Goal: Task Accomplishment & Management: Complete application form

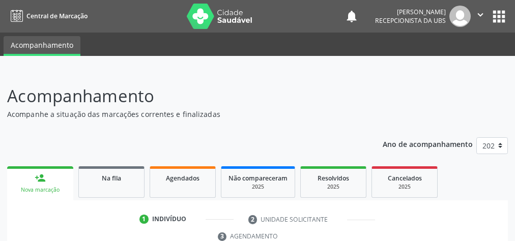
scroll to position [206, 0]
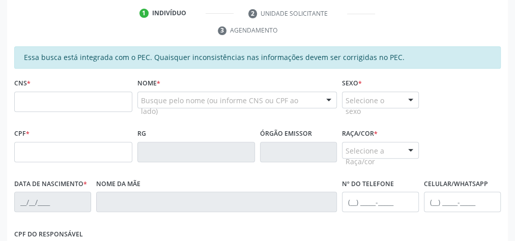
click at [116, 95] on input "text" at bounding box center [73, 102] width 118 height 20
click at [51, 151] on input "text" at bounding box center [73, 152] width 118 height 20
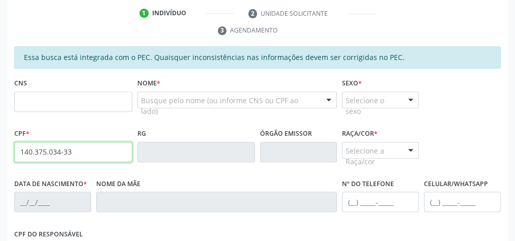
type input "140.375.034-33"
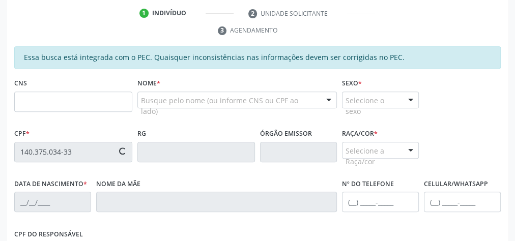
type input "700 5087 7930 6756"
type input "14/10/2016"
type input "Andressa Arianne da Silva"
type input "(82) 98828-7645"
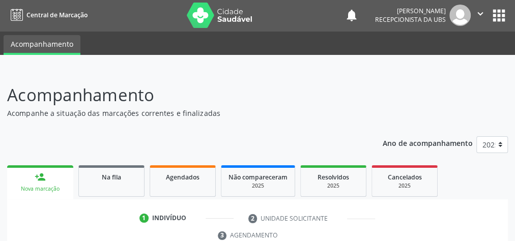
scroll to position [0, 0]
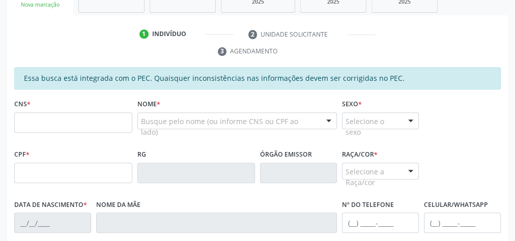
scroll to position [185, 0]
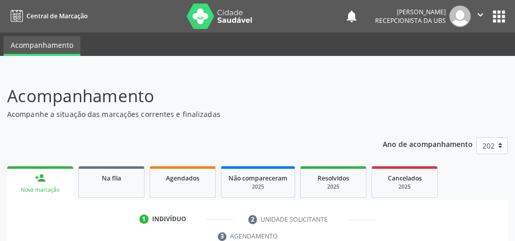
scroll to position [219, 0]
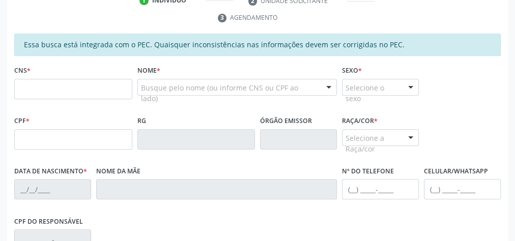
click at [87, 85] on input "text" at bounding box center [73, 89] width 118 height 20
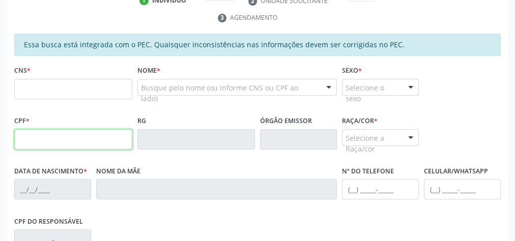
click at [43, 135] on input "text" at bounding box center [73, 139] width 118 height 20
type input "706.137.214-11"
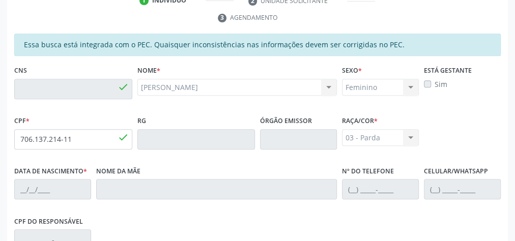
type input "700 2049 5048 3628"
type input "[DATE]"
type input "[PERSON_NAME]"
type input "[PHONE_NUMBER]"
type input "15"
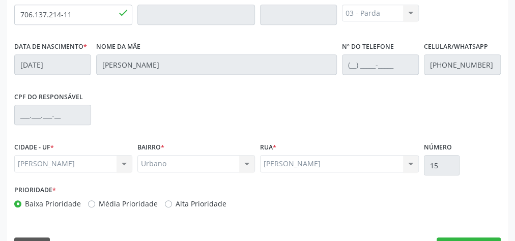
scroll to position [369, 0]
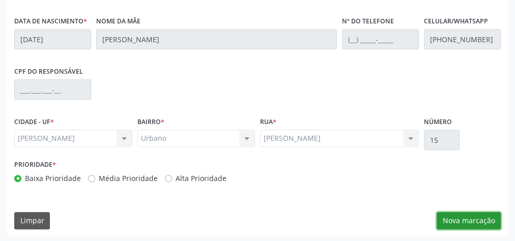
click at [464, 221] on button "Nova marcação" at bounding box center [468, 220] width 64 height 17
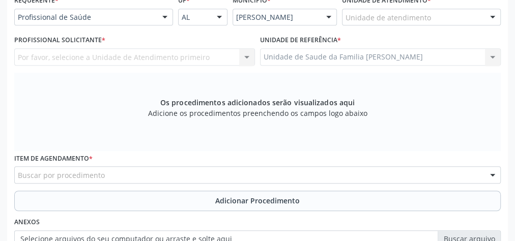
scroll to position [247, 0]
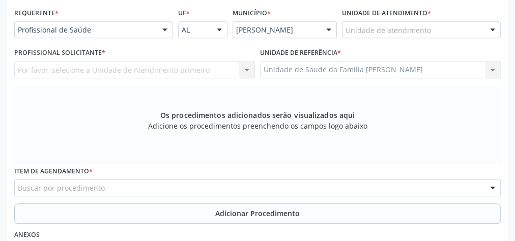
click at [445, 22] on div "Unidade de atendimento" at bounding box center [421, 29] width 159 height 17
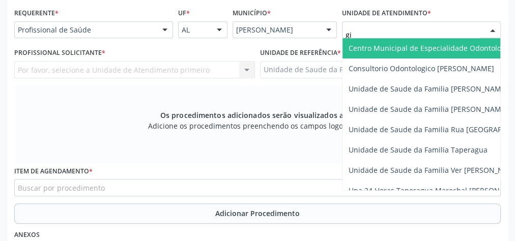
type input "gis"
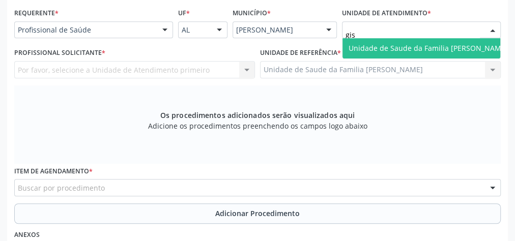
click at [397, 48] on span "Unidade de Saude da Familia [PERSON_NAME]" at bounding box center [427, 48] width 159 height 10
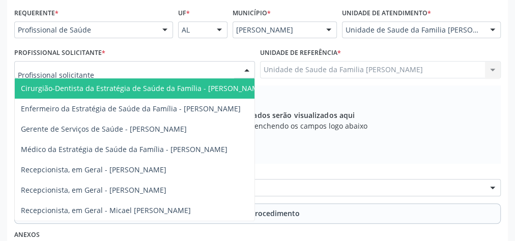
click at [231, 71] on div at bounding box center [134, 69] width 241 height 17
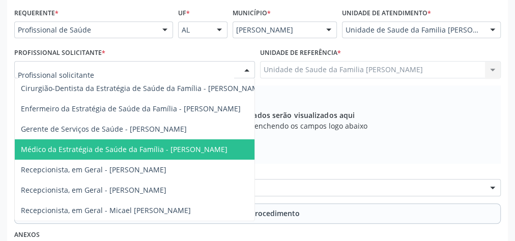
click at [183, 142] on span "Médico da Estratégia de Saúde da Família - [PERSON_NAME]" at bounding box center [143, 149] width 256 height 20
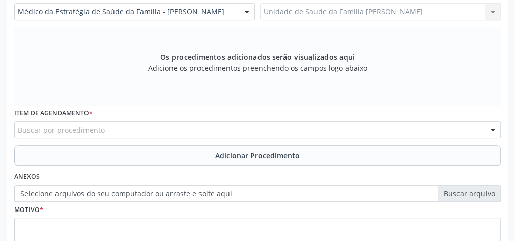
scroll to position [328, 0]
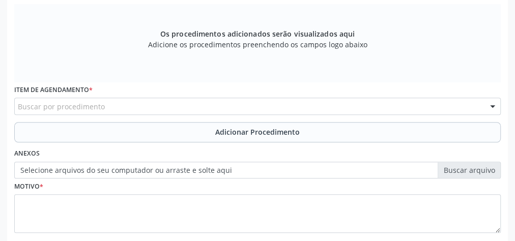
click at [182, 116] on div "Item de agendamento * Buscar por procedimento 0304070076 - .Quimioterapia de Le…" at bounding box center [257, 102] width 491 height 40
click at [177, 99] on div "Buscar por procedimento" at bounding box center [257, 106] width 486 height 17
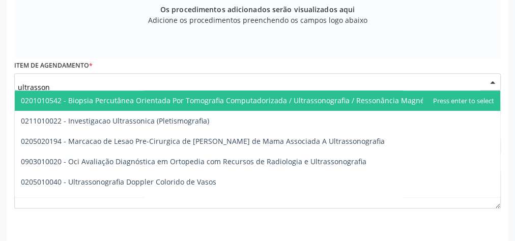
scroll to position [369, 0]
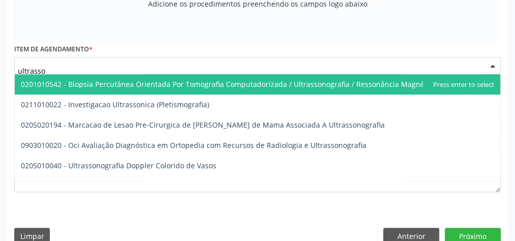
type input "ultrass"
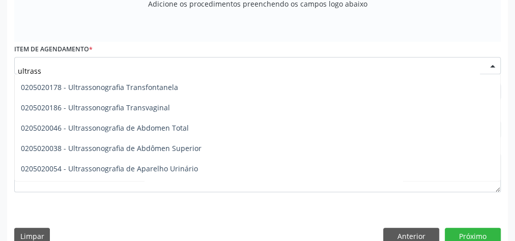
scroll to position [285, 0]
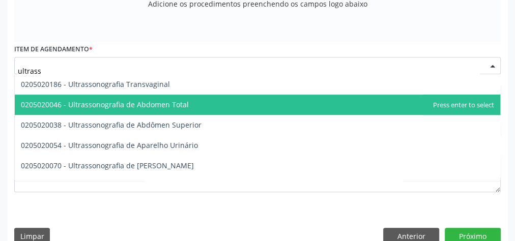
click at [146, 103] on span "0205020046 - Ultrassonografia de Abdomen Total" at bounding box center [105, 105] width 168 height 10
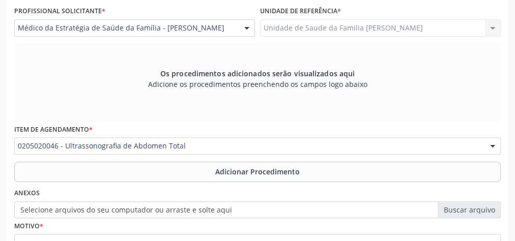
scroll to position [206, 0]
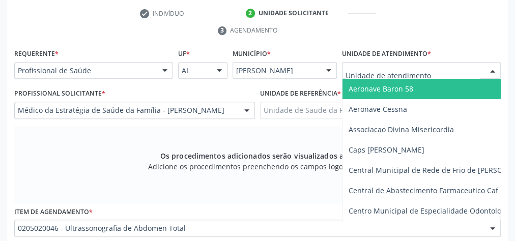
click at [496, 65] on div at bounding box center [492, 71] width 15 height 17
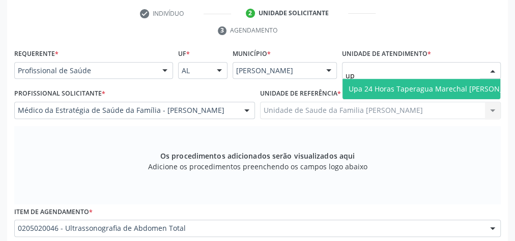
type input "upa"
click at [453, 91] on span "Upa 24 Horas Taperagua Marechal [PERSON_NAME]" at bounding box center [436, 89] width 177 height 10
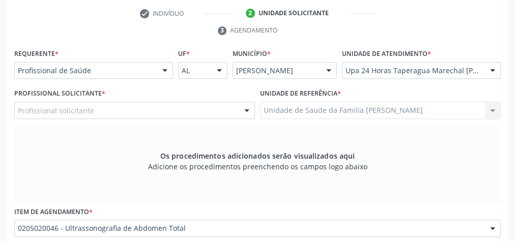
click at [202, 114] on div "Profissional solicitante" at bounding box center [134, 110] width 241 height 17
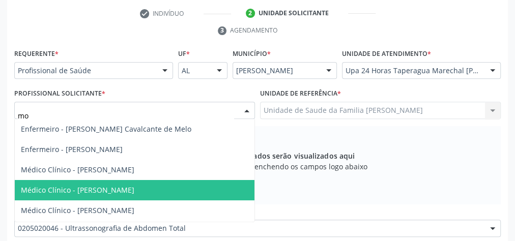
type input "mon"
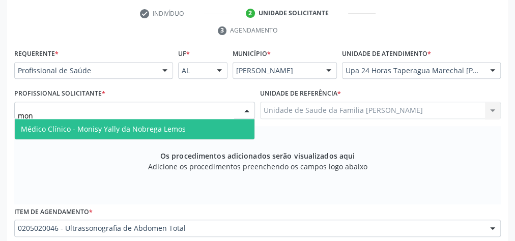
click at [186, 126] on span "Médico Clínico - Monisy Yally da Nobrega Lemos" at bounding box center [135, 129] width 240 height 20
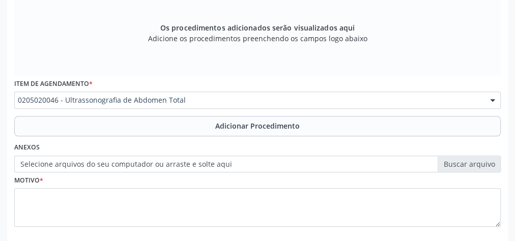
scroll to position [369, 0]
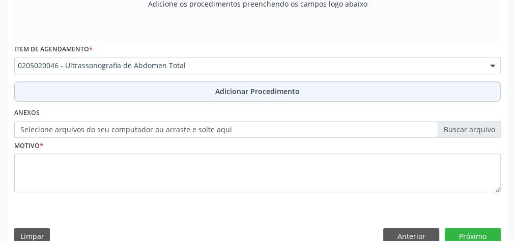
click at [282, 91] on span "Adicionar Procedimento" at bounding box center [257, 91] width 84 height 11
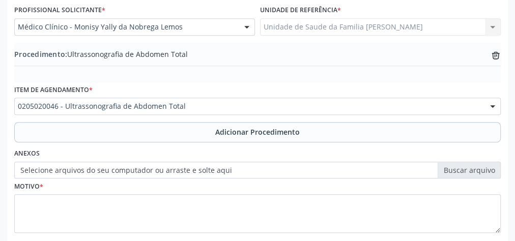
scroll to position [330, 0]
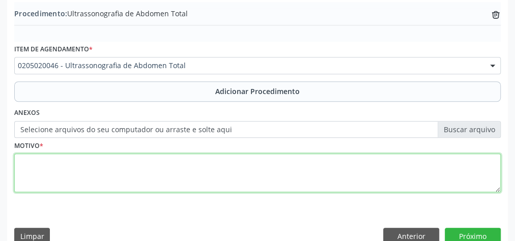
click at [137, 169] on textarea at bounding box center [257, 173] width 486 height 39
type textarea "dor abdominal difusa A"
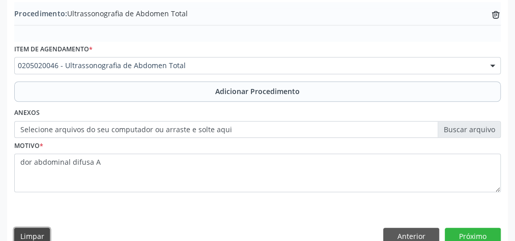
scroll to position [331, 0]
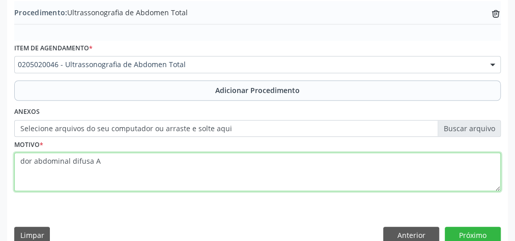
click at [137, 169] on textarea "dor abdominal difusa A" at bounding box center [257, 172] width 486 height 39
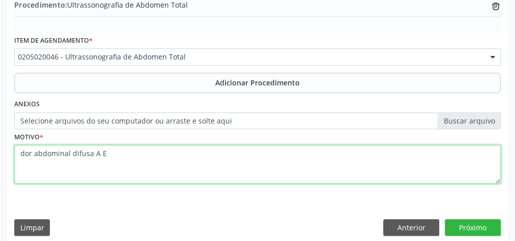
scroll to position [346, 0]
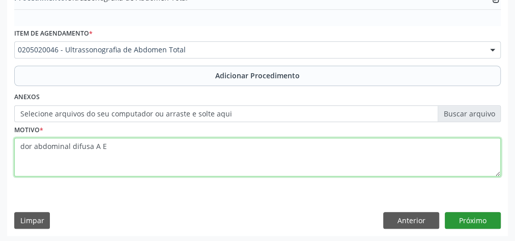
type textarea "dor abdominal difusa A E"
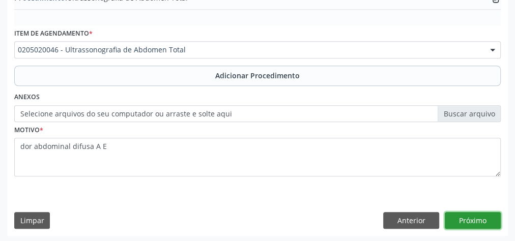
click at [477, 217] on button "Próximo" at bounding box center [472, 220] width 56 height 17
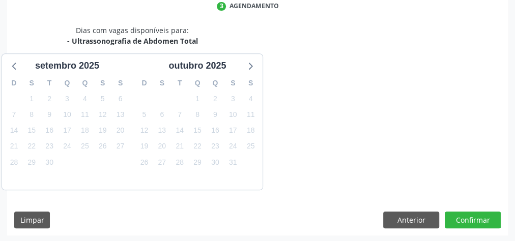
scroll to position [270, 0]
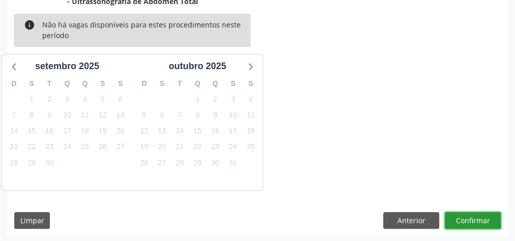
click at [477, 217] on button "Confirmar" at bounding box center [472, 220] width 56 height 17
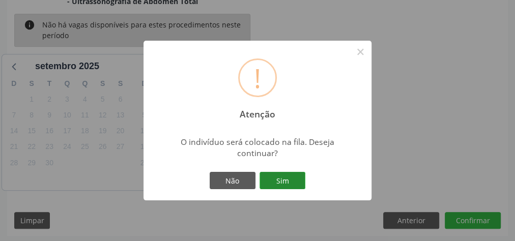
click at [280, 180] on button "Sim" at bounding box center [282, 180] width 46 height 17
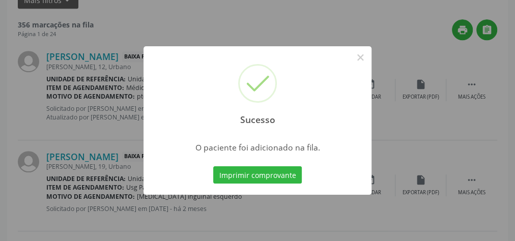
scroll to position [108, 0]
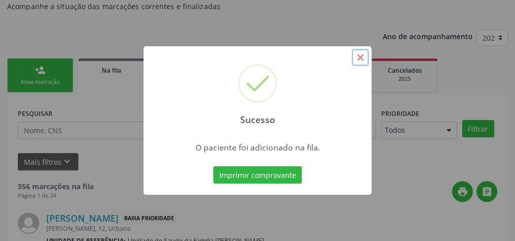
click at [357, 59] on button "×" at bounding box center [359, 57] width 17 height 17
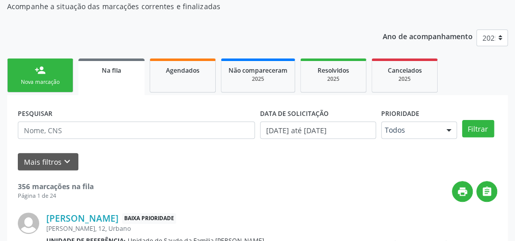
click at [46, 80] on div "Nova marcação" at bounding box center [40, 82] width 51 height 8
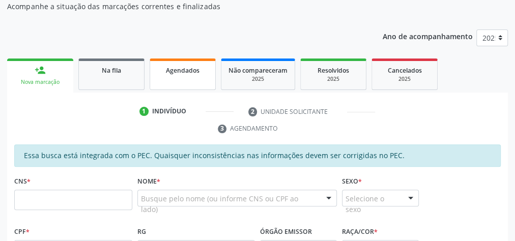
click at [193, 73] on span "Agendados" at bounding box center [183, 70] width 34 height 9
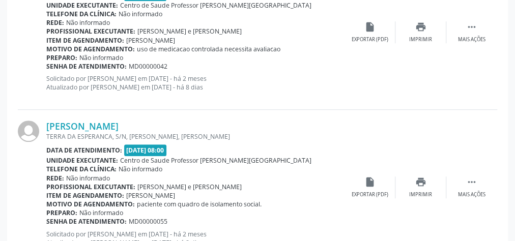
scroll to position [381, 0]
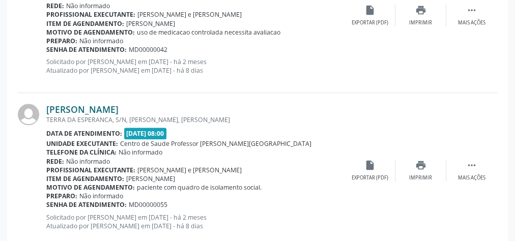
click at [118, 107] on link "[PERSON_NAME]" at bounding box center [82, 109] width 72 height 11
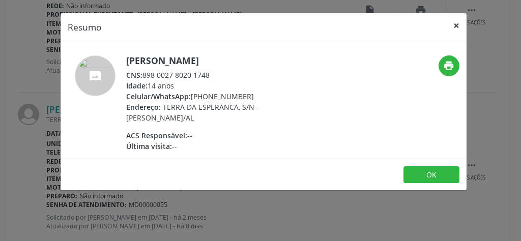
click at [456, 27] on button "×" at bounding box center [456, 25] width 20 height 25
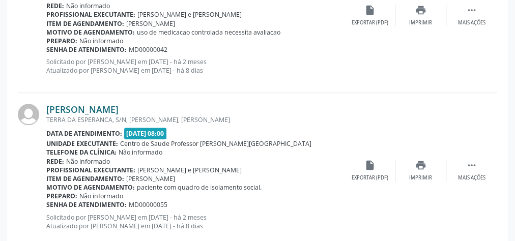
click at [118, 104] on link "[PERSON_NAME]" at bounding box center [82, 109] width 72 height 11
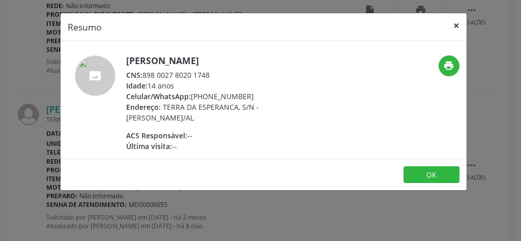
click at [461, 24] on button "×" at bounding box center [456, 25] width 20 height 25
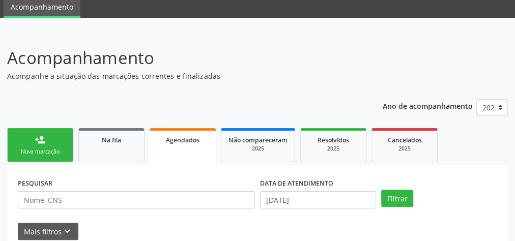
scroll to position [0, 0]
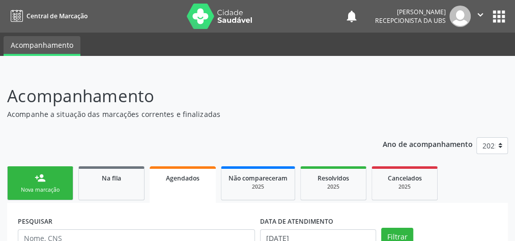
click at [184, 174] on span "Agendados" at bounding box center [183, 178] width 34 height 9
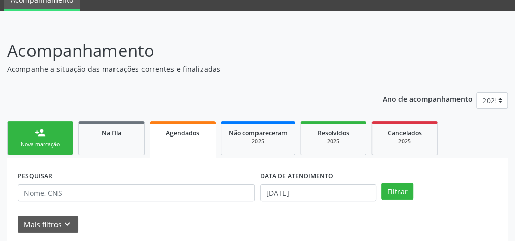
scroll to position [86, 0]
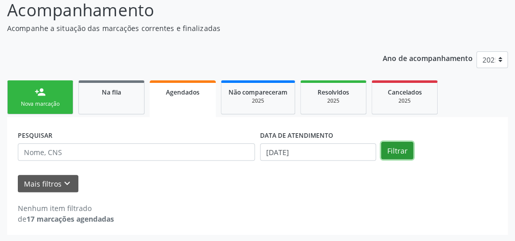
click at [389, 151] on button "Filtrar" at bounding box center [397, 150] width 32 height 17
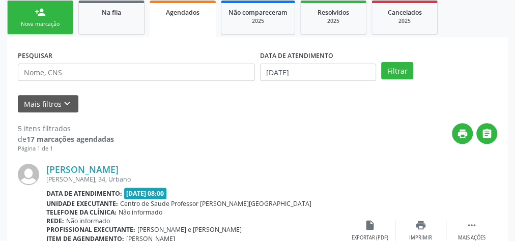
scroll to position [96, 0]
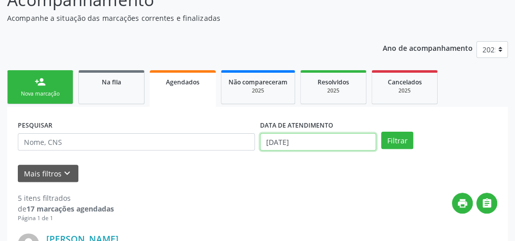
click at [268, 139] on input "[DATE]" at bounding box center [318, 141] width 116 height 17
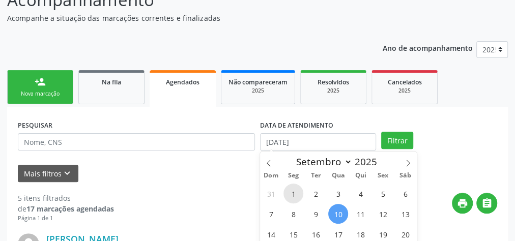
click at [296, 194] on span "1" at bounding box center [293, 194] width 20 height 20
type input "[DATE]"
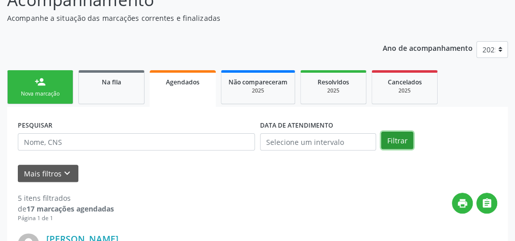
click at [407, 135] on button "Filtrar" at bounding box center [397, 140] width 32 height 17
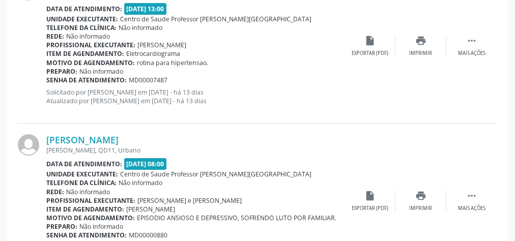
scroll to position [1805, 0]
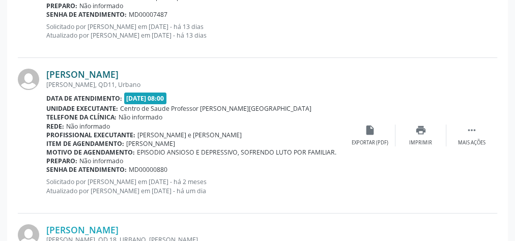
click at [84, 72] on link "[PERSON_NAME]" at bounding box center [82, 74] width 72 height 11
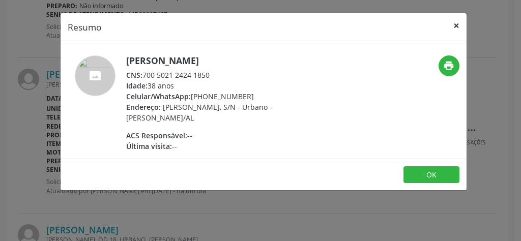
click at [457, 21] on button "×" at bounding box center [456, 25] width 20 height 25
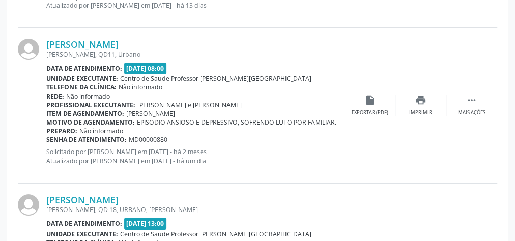
scroll to position [1886, 0]
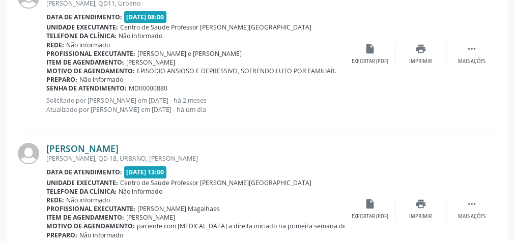
click at [118, 143] on link "[PERSON_NAME]" at bounding box center [82, 148] width 72 height 11
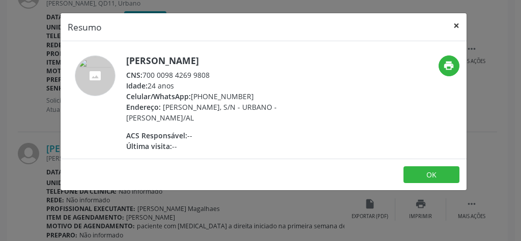
click at [453, 26] on button "×" at bounding box center [456, 25] width 20 height 25
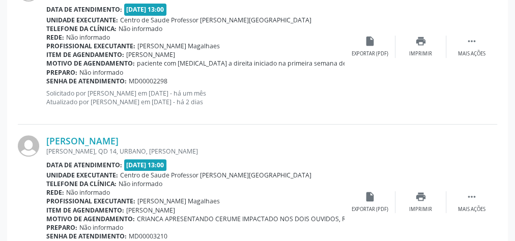
scroll to position [2090, 0]
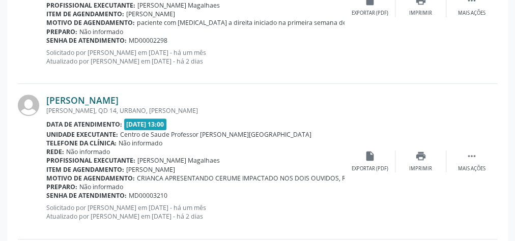
click at [77, 96] on link "[PERSON_NAME]" at bounding box center [82, 100] width 72 height 11
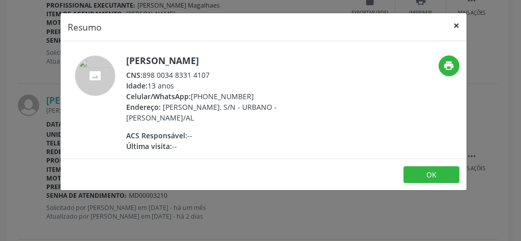
click at [460, 22] on button "×" at bounding box center [456, 25] width 20 height 25
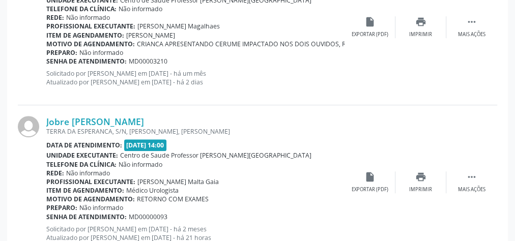
scroll to position [2252, 0]
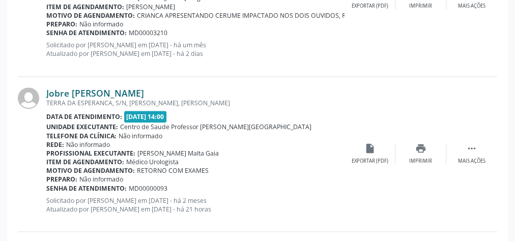
click at [108, 89] on link "Jobre [PERSON_NAME]" at bounding box center [95, 92] width 98 height 11
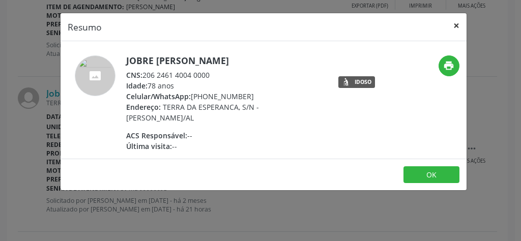
click at [458, 21] on button "×" at bounding box center [456, 25] width 20 height 25
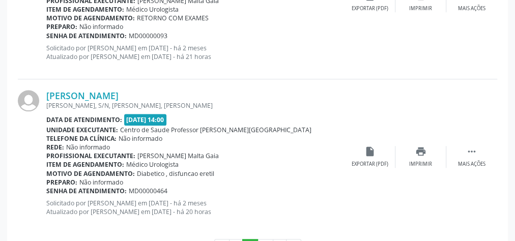
scroll to position [2415, 0]
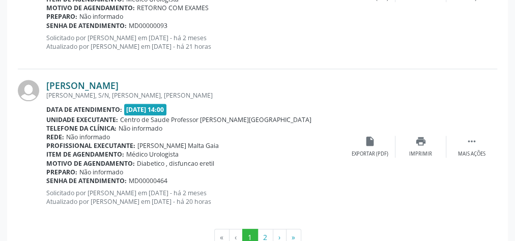
click at [96, 81] on link "[PERSON_NAME]" at bounding box center [82, 85] width 72 height 11
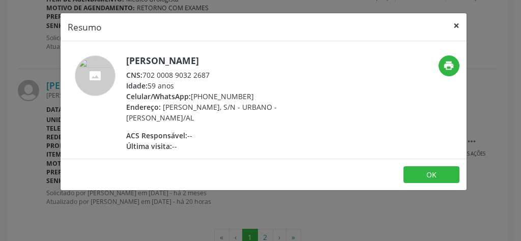
click at [456, 20] on button "×" at bounding box center [456, 25] width 20 height 25
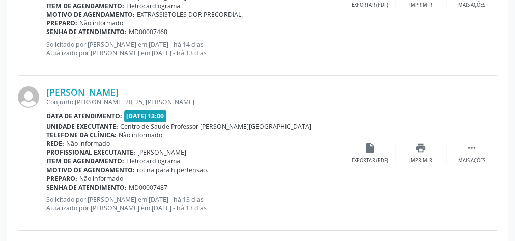
scroll to position [1625, 0]
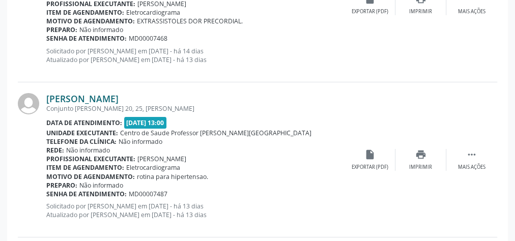
click at [76, 94] on link "[PERSON_NAME]" at bounding box center [82, 98] width 72 height 11
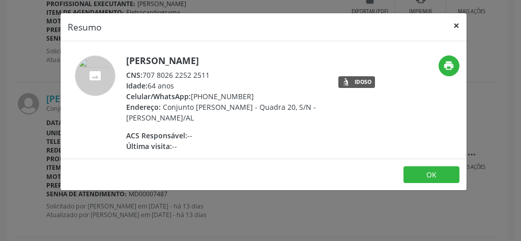
click at [455, 25] on button "×" at bounding box center [456, 25] width 20 height 25
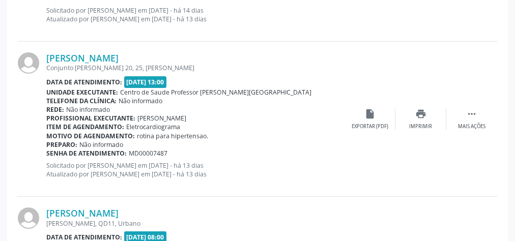
scroll to position [1544, 0]
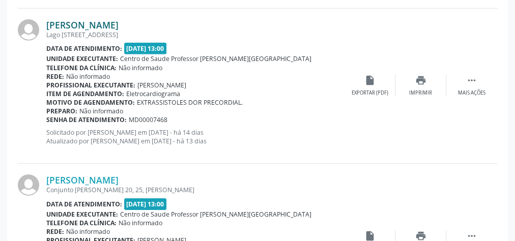
click at [78, 24] on link "[PERSON_NAME]" at bounding box center [82, 24] width 72 height 11
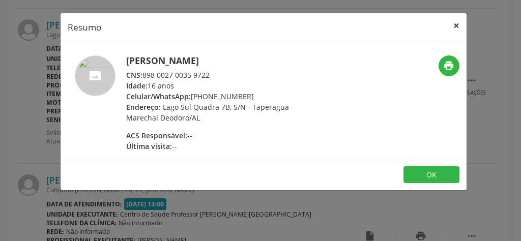
click at [458, 25] on button "×" at bounding box center [456, 25] width 20 height 25
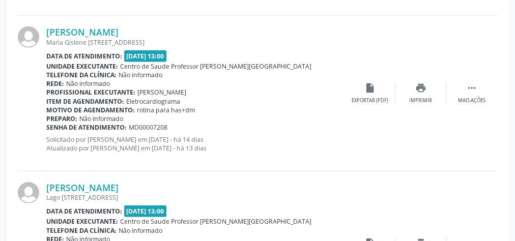
scroll to position [1341, 0]
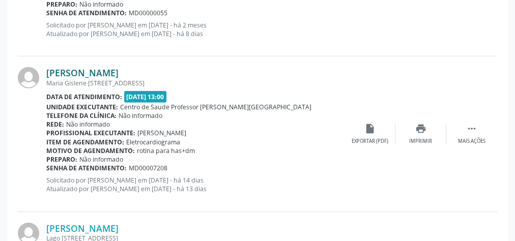
click at [90, 68] on link "[PERSON_NAME]" at bounding box center [82, 72] width 72 height 11
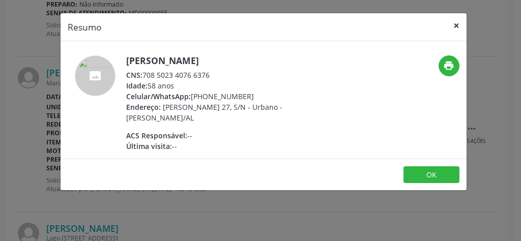
click at [461, 24] on button "×" at bounding box center [456, 25] width 20 height 25
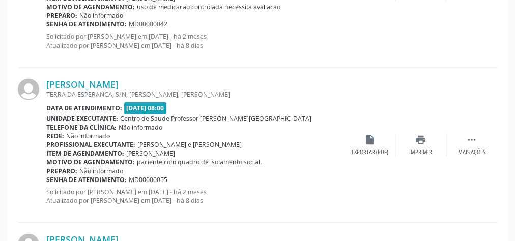
scroll to position [1137, 0]
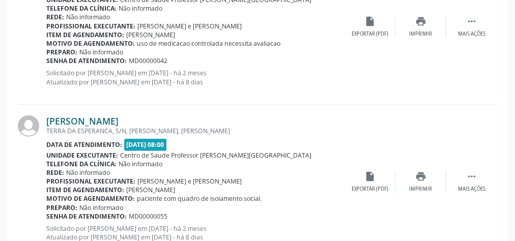
click at [115, 115] on link "[PERSON_NAME]" at bounding box center [82, 120] width 72 height 11
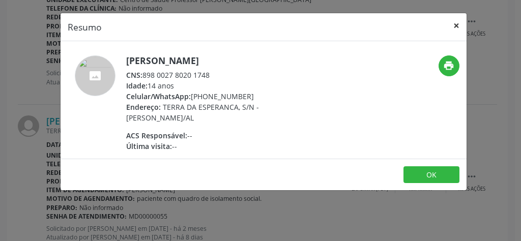
click at [466, 25] on button "×" at bounding box center [456, 25] width 20 height 25
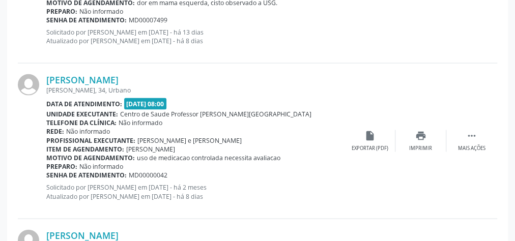
scroll to position [1015, 0]
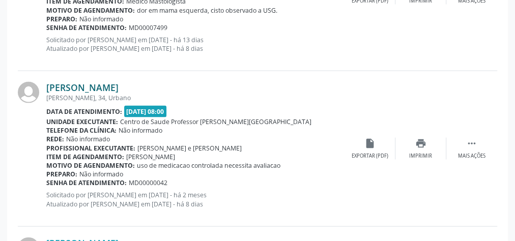
click at [111, 84] on link "[PERSON_NAME]" at bounding box center [82, 87] width 72 height 11
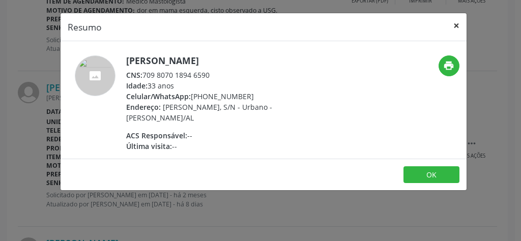
click at [459, 24] on button "×" at bounding box center [456, 25] width 20 height 25
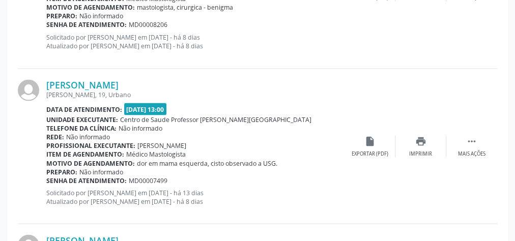
scroll to position [852, 0]
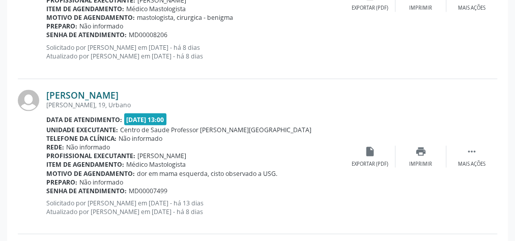
click at [118, 92] on link "[PERSON_NAME]" at bounding box center [82, 95] width 72 height 11
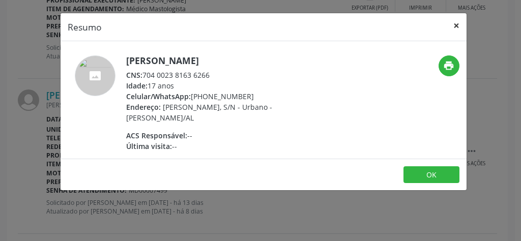
click at [456, 24] on button "×" at bounding box center [456, 25] width 20 height 25
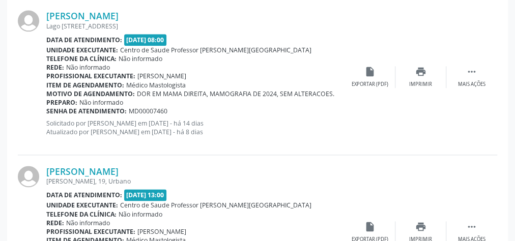
scroll to position [608, 0]
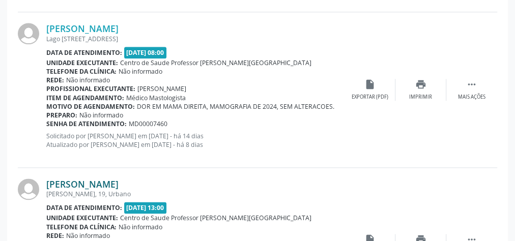
click at [88, 180] on link "[PERSON_NAME]" at bounding box center [82, 184] width 72 height 11
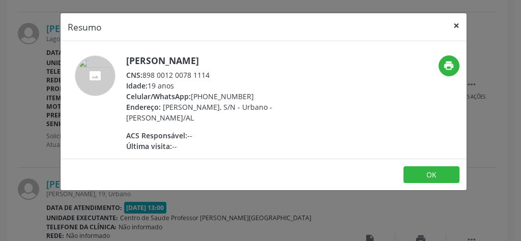
click at [455, 25] on button "×" at bounding box center [456, 25] width 20 height 25
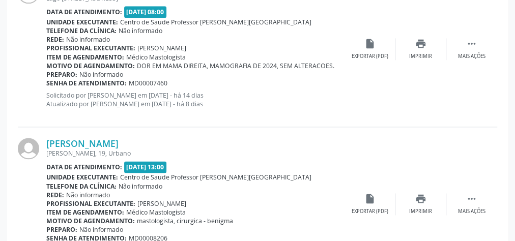
scroll to position [0, 0]
